Goal: Communication & Community: Answer question/provide support

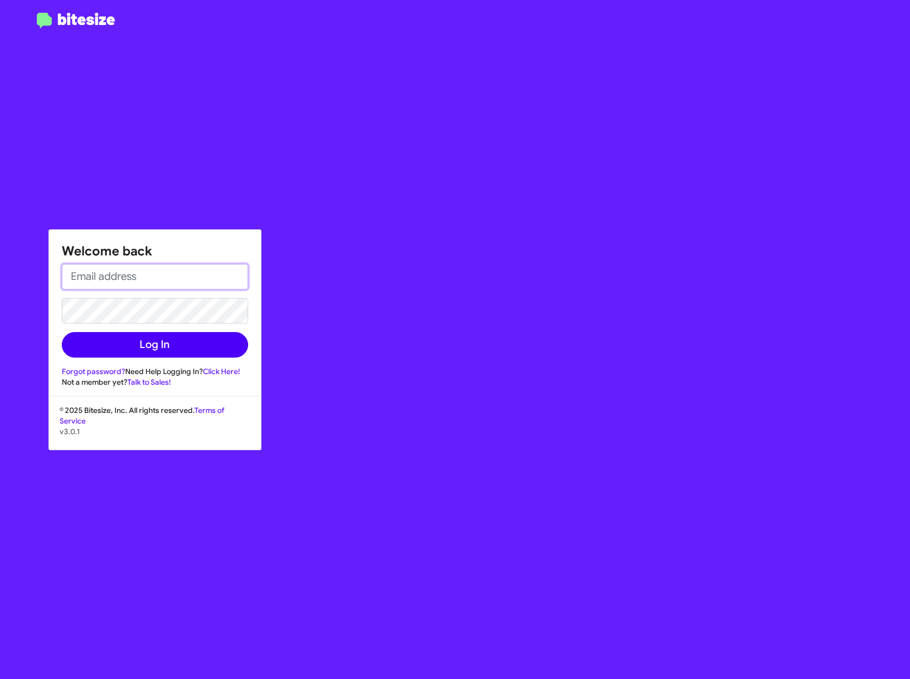
type input "[EMAIL_ADDRESS][DOMAIN_NAME]"
click at [111, 342] on button "Log In" at bounding box center [155, 345] width 186 height 26
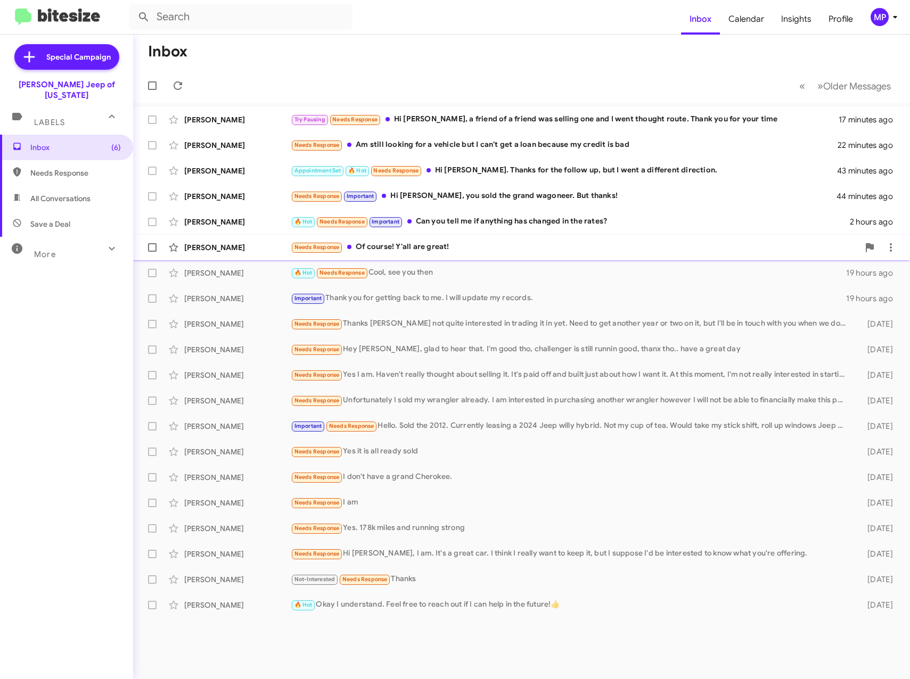
click at [410, 246] on div "Needs Response Of course! Y'all are great!" at bounding box center [575, 247] width 568 height 12
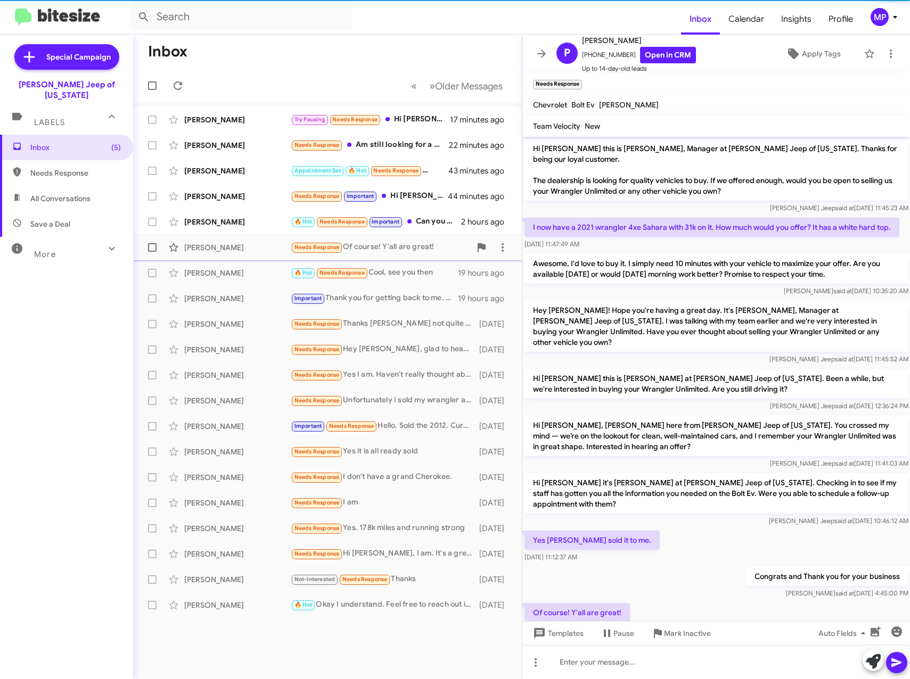
scroll to position [43, 0]
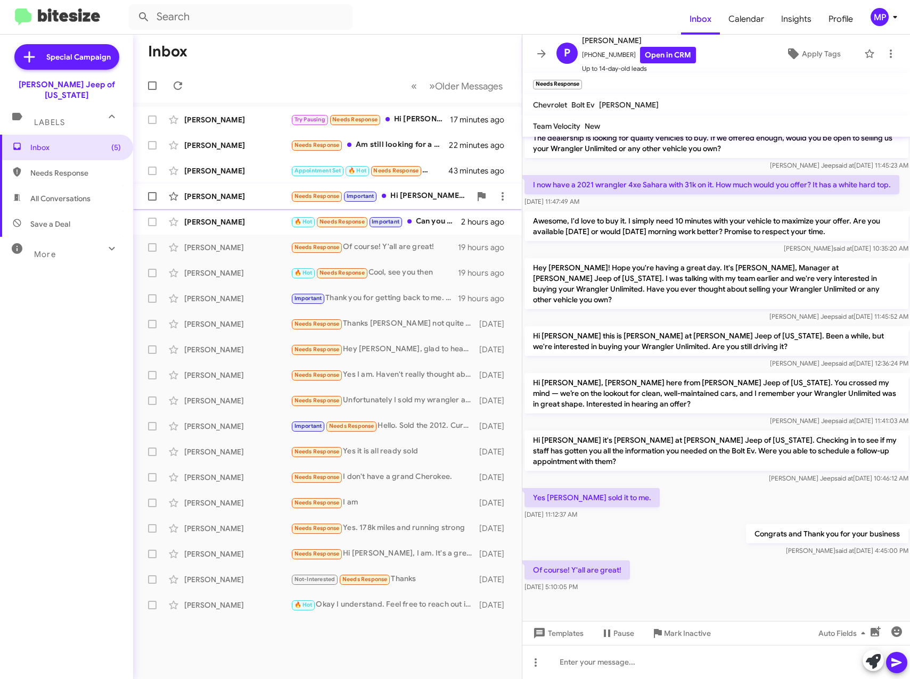
click at [409, 198] on div "Needs Response Important Hi [PERSON_NAME], you sold the grand wagoneer. But tha…" at bounding box center [381, 196] width 180 height 12
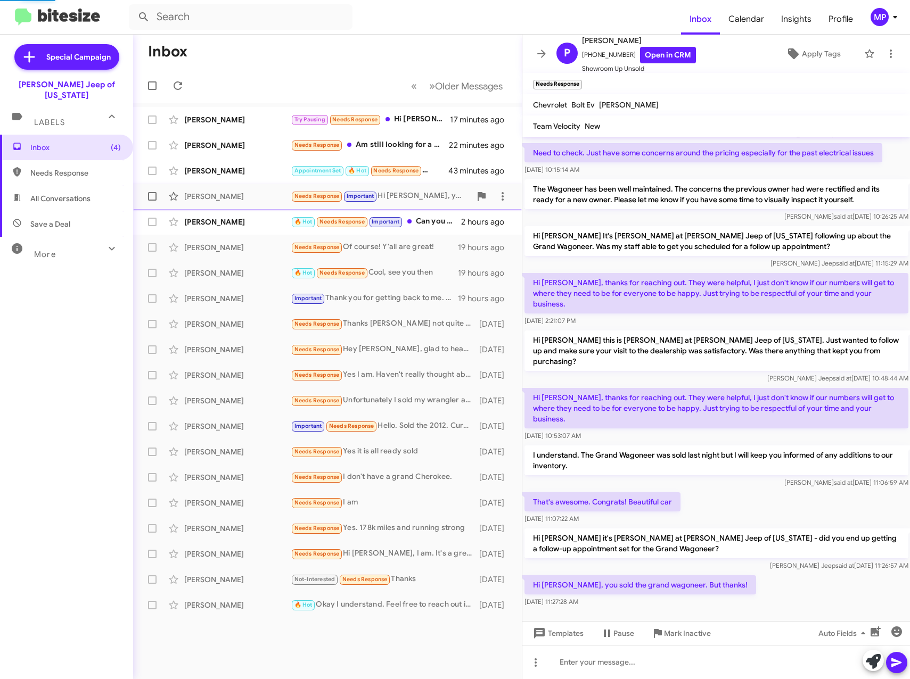
scroll to position [28, 0]
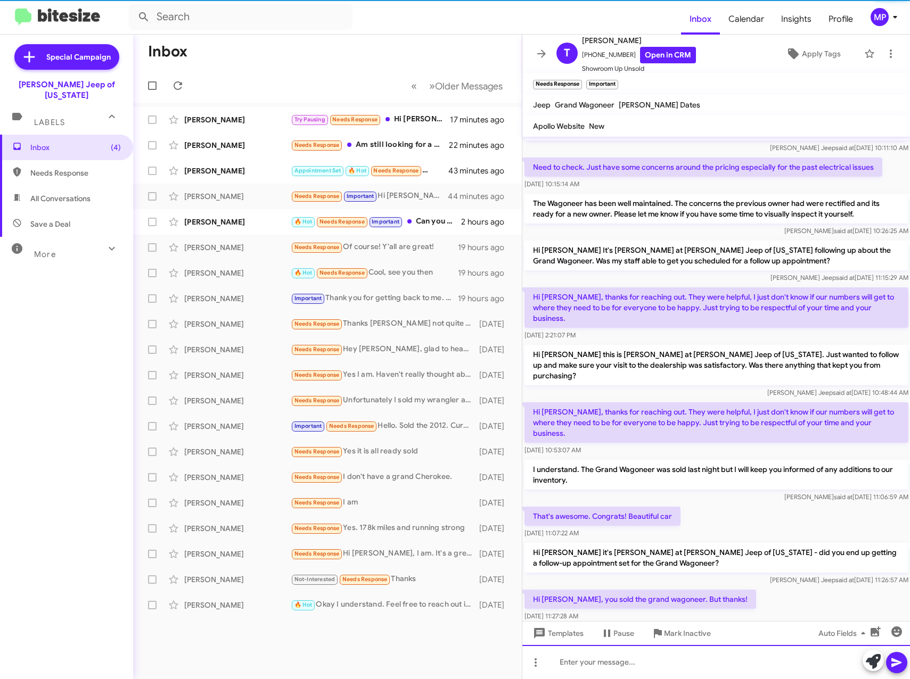
click at [705, 661] on div at bounding box center [716, 662] width 388 height 34
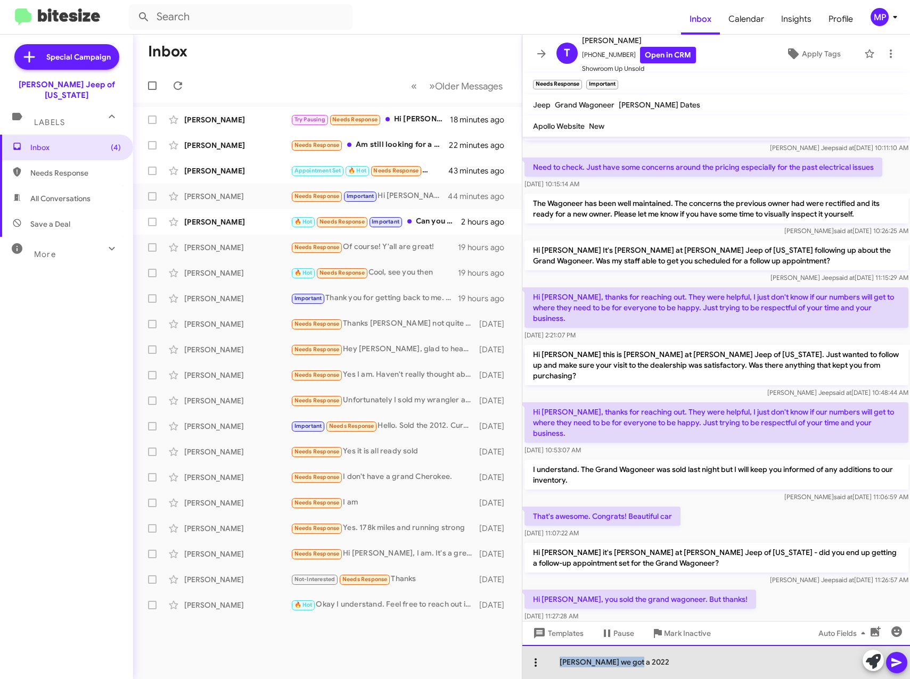
drag, startPoint x: 572, startPoint y: 665, endPoint x: 544, endPoint y: 667, distance: 28.3
click at [544, 667] on div "[PERSON_NAME] we got a 2022" at bounding box center [716, 662] width 388 height 34
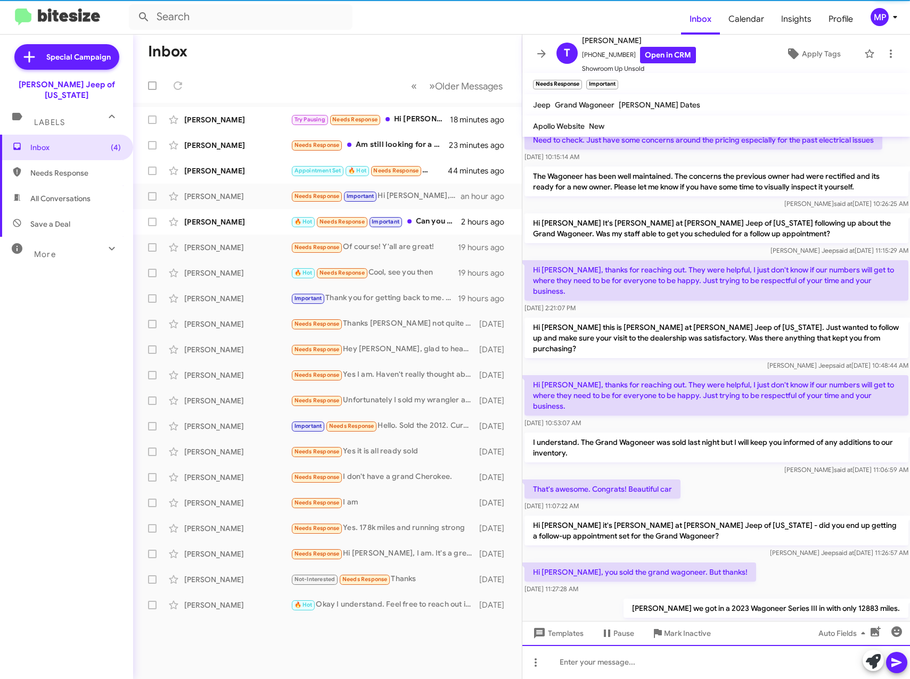
scroll to position [67, 0]
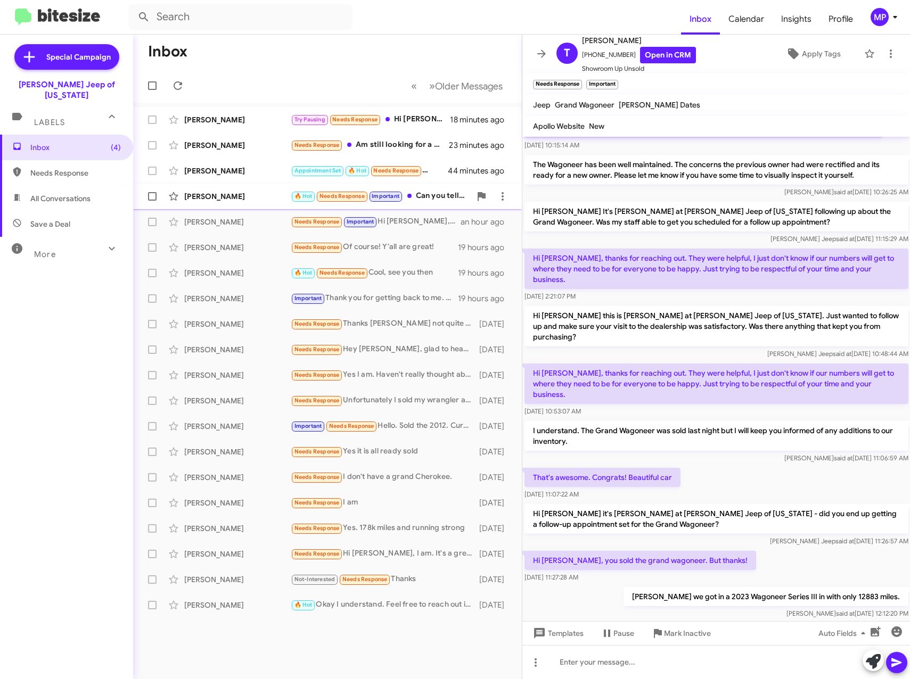
click at [194, 200] on div "[PERSON_NAME]" at bounding box center [237, 196] width 106 height 11
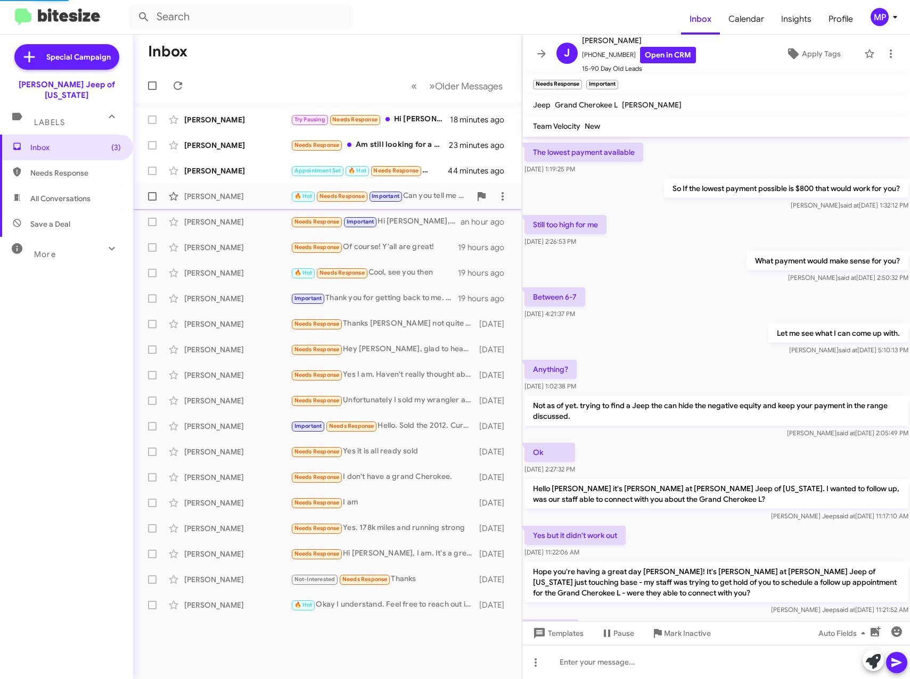
scroll to position [176, 0]
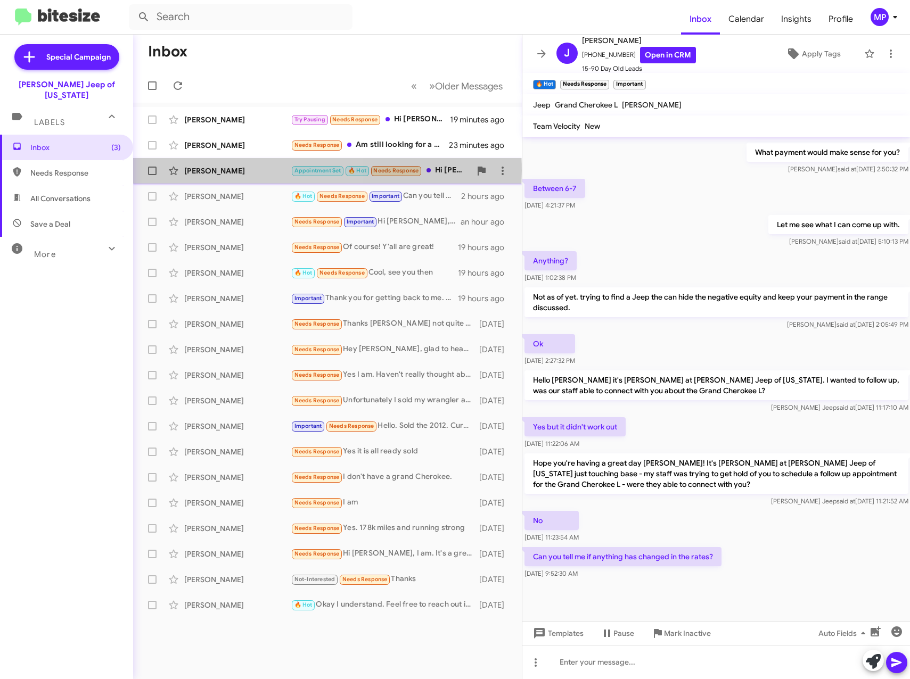
click at [239, 171] on div "[PERSON_NAME]" at bounding box center [237, 171] width 106 height 11
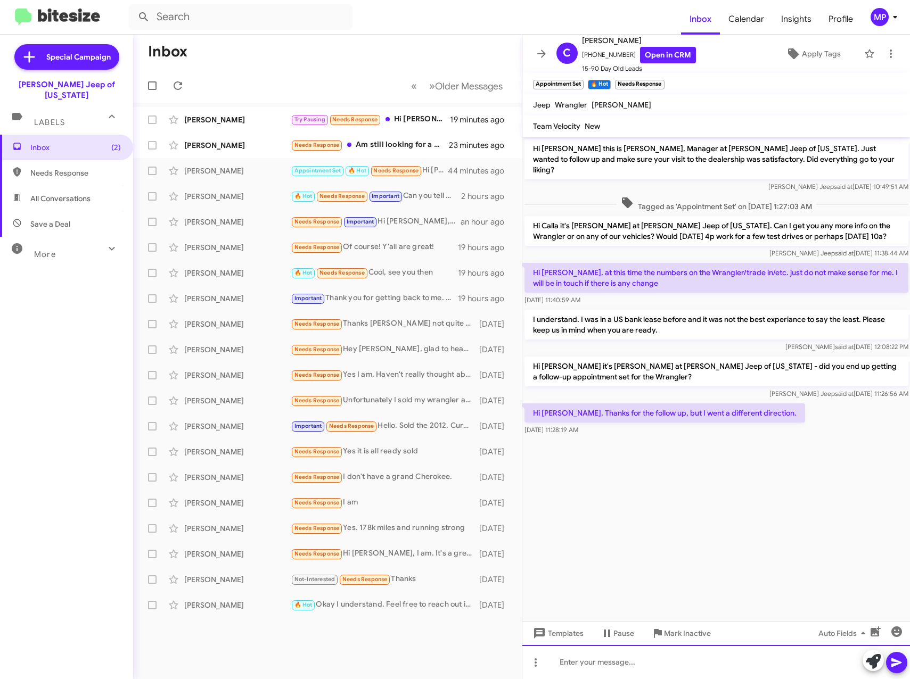
click at [696, 653] on div at bounding box center [716, 662] width 388 height 34
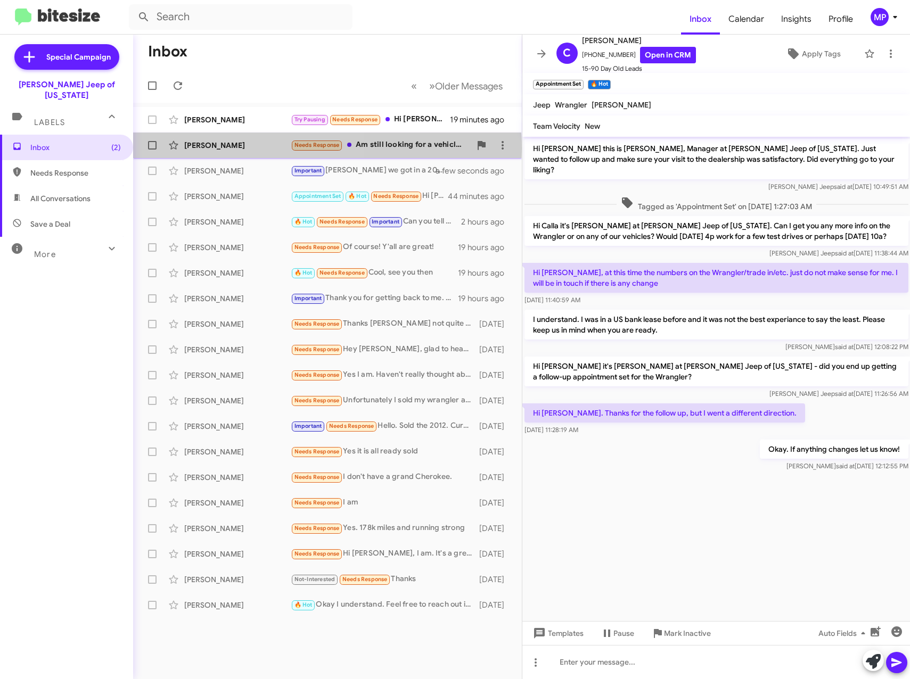
click at [240, 149] on div "[PERSON_NAME]" at bounding box center [237, 145] width 106 height 11
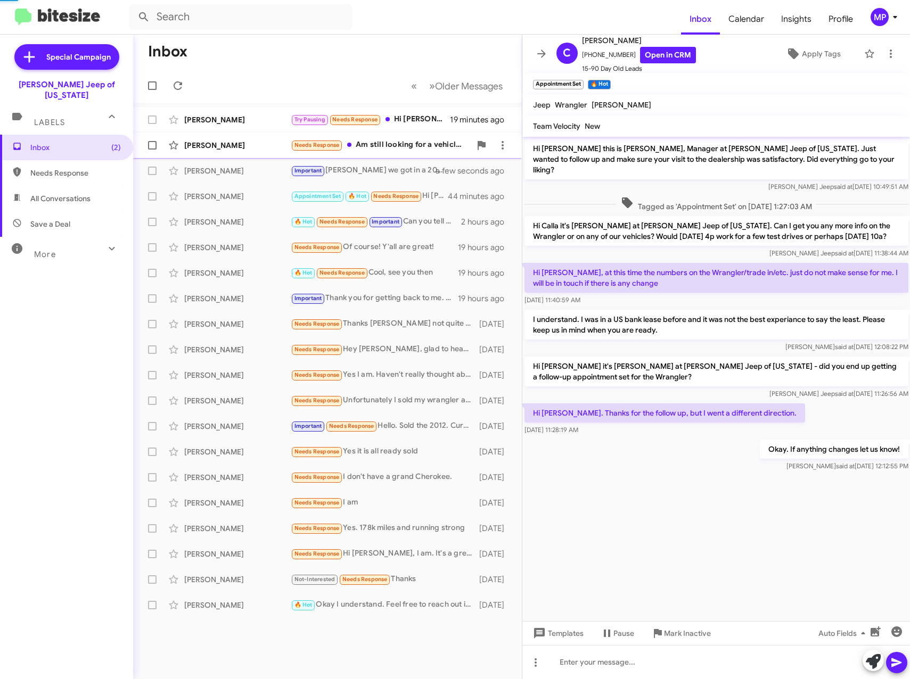
scroll to position [166, 0]
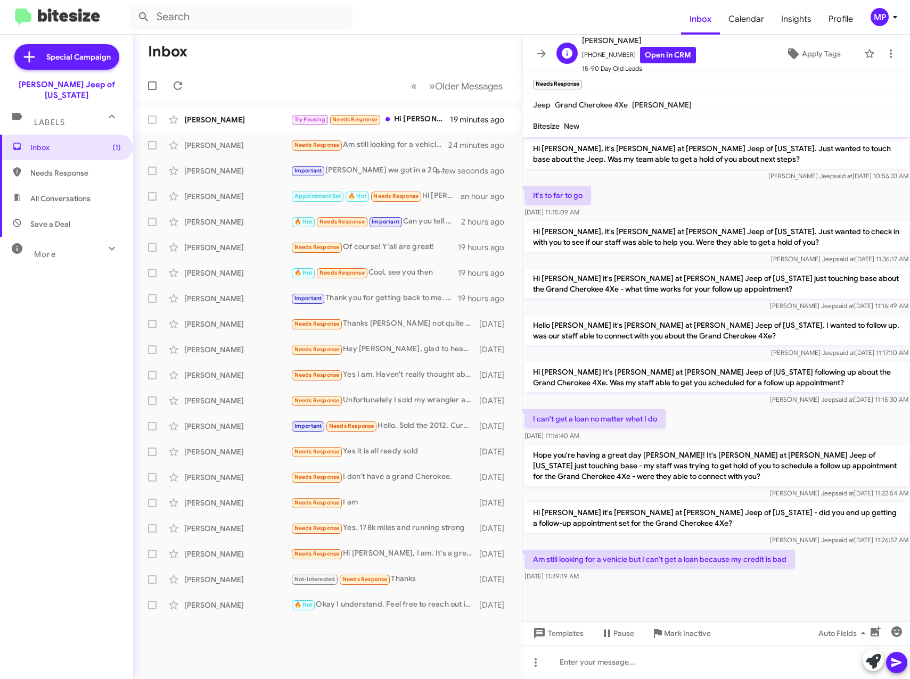
drag, startPoint x: 627, startPoint y: 44, endPoint x: 607, endPoint y: 46, distance: 19.8
click at [607, 46] on span "[PERSON_NAME]" at bounding box center [639, 40] width 114 height 13
copy span "Montilone"
click at [716, 656] on div at bounding box center [716, 662] width 388 height 34
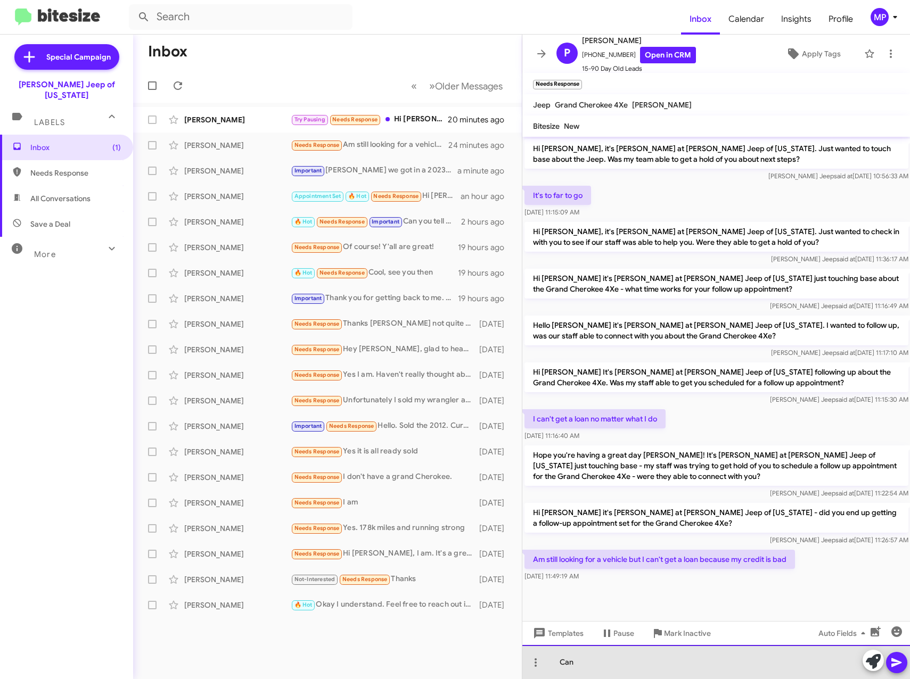
click at [748, 663] on div "Can" at bounding box center [716, 662] width 388 height 34
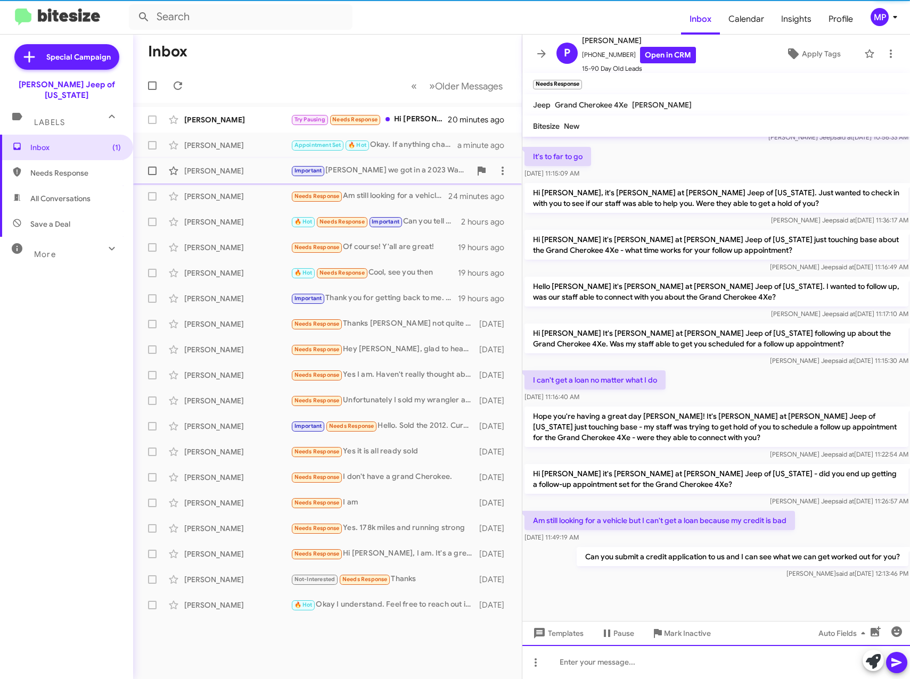
scroll to position [184, 0]
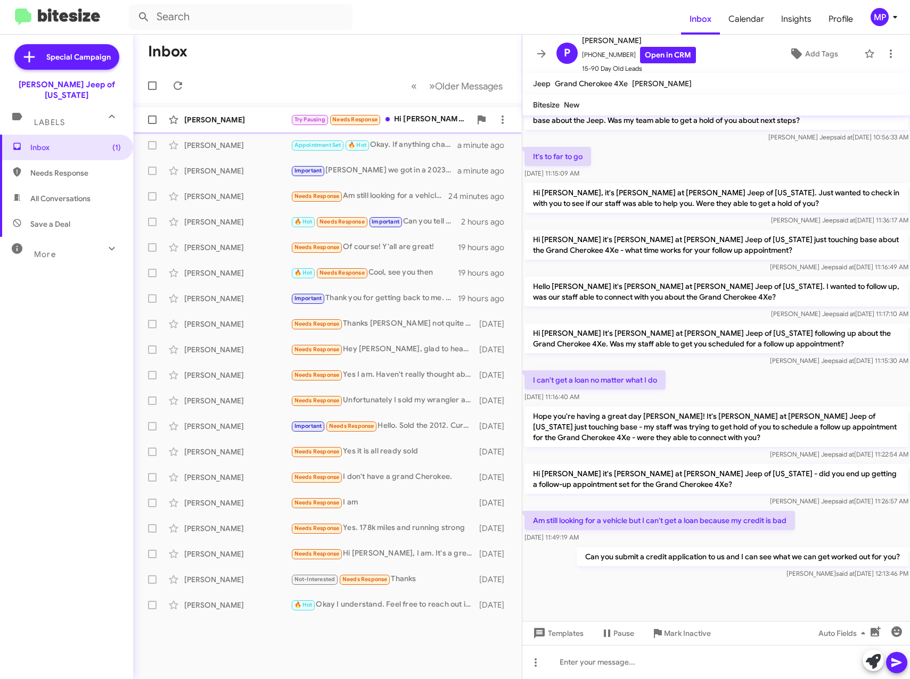
click at [249, 122] on div "[PERSON_NAME]" at bounding box center [237, 119] width 106 height 11
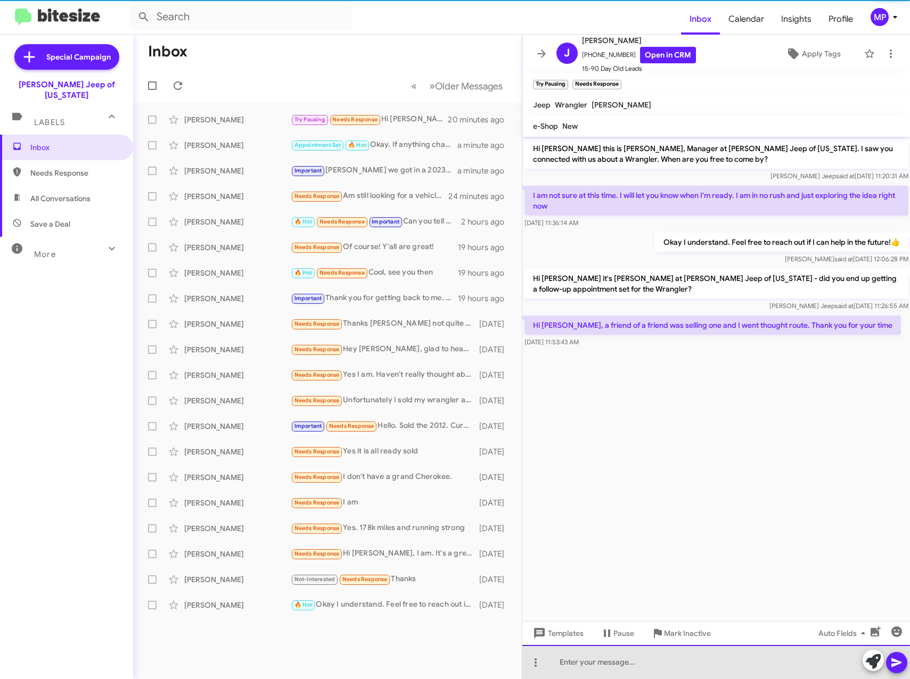
click at [668, 664] on div at bounding box center [716, 662] width 388 height 34
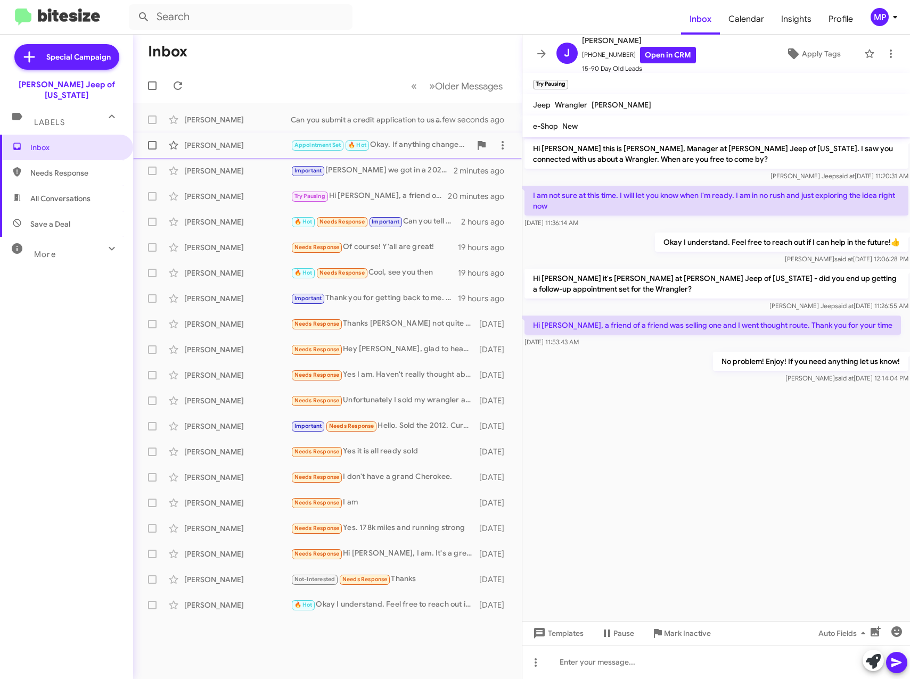
drag, startPoint x: 257, startPoint y: 126, endPoint x: 244, endPoint y: 143, distance: 22.0
click at [244, 143] on mat-action-list "[PERSON_NAME] Can you submit a credit application to us and I can see what we c…" at bounding box center [327, 360] width 389 height 515
click at [652, 496] on cdk-virtual-scroll-viewport "Hi [PERSON_NAME] this is [PERSON_NAME], Manager at [PERSON_NAME] Jeep of [US_ST…" at bounding box center [716, 379] width 388 height 484
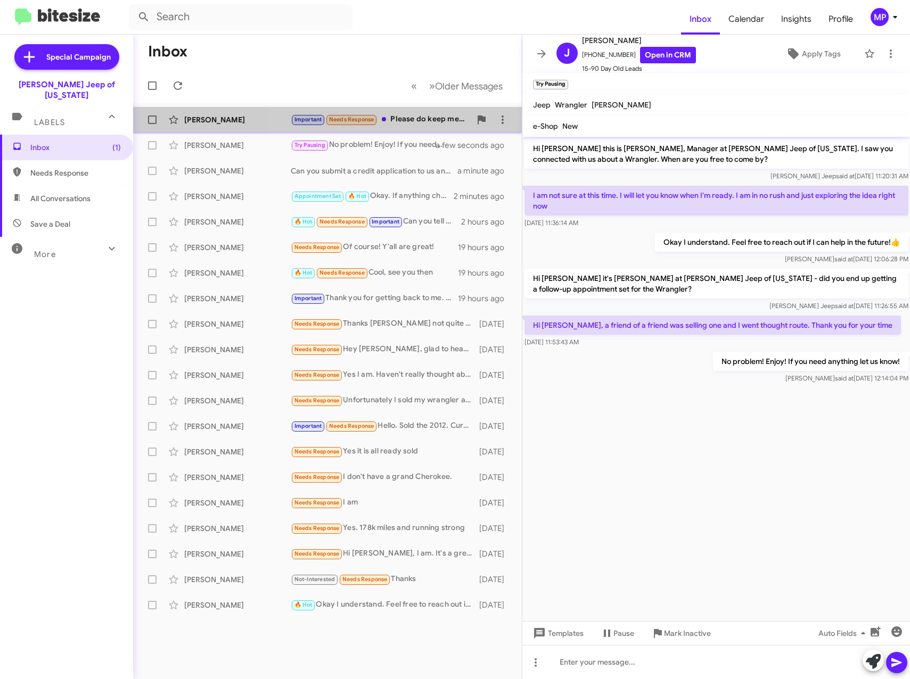
click at [406, 123] on div "Important Needs Response Please do keep me in the loop if you get more in" at bounding box center [381, 119] width 180 height 12
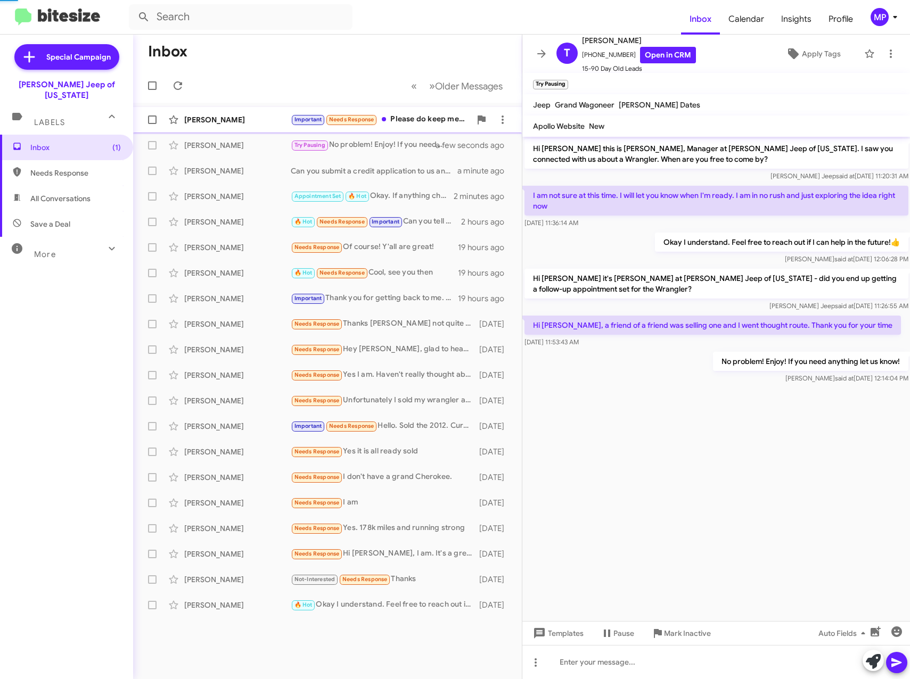
scroll to position [145, 0]
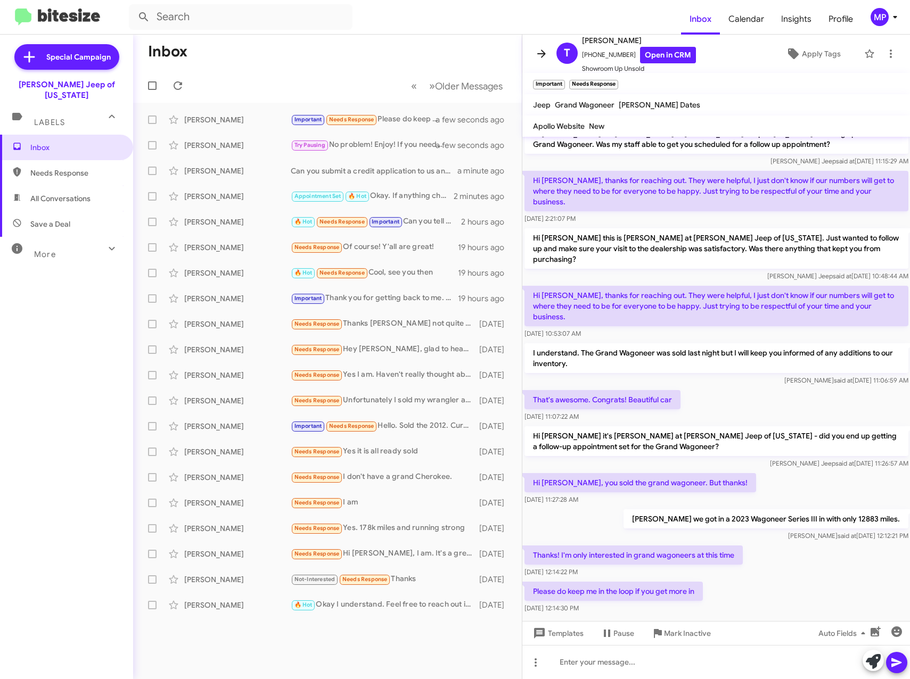
click at [537, 58] on icon at bounding box center [541, 53] width 13 height 13
